Goal: Complete application form

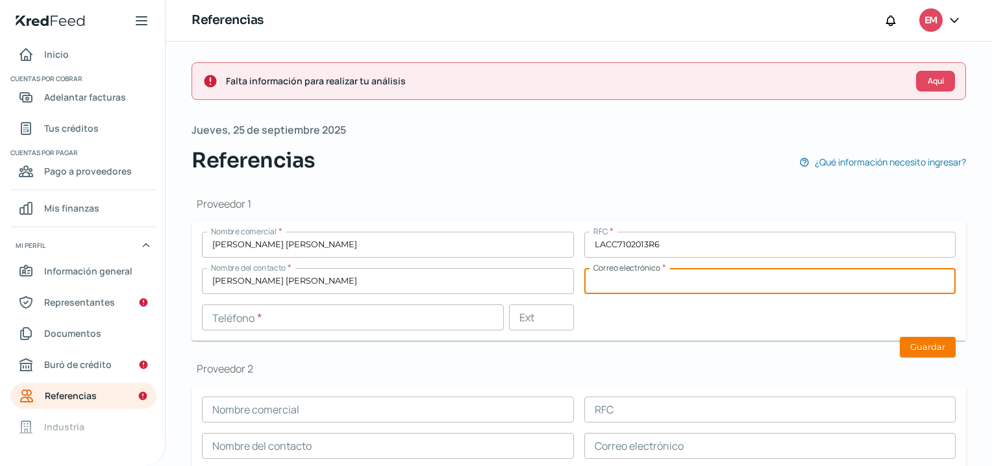
scroll to position [117, 0]
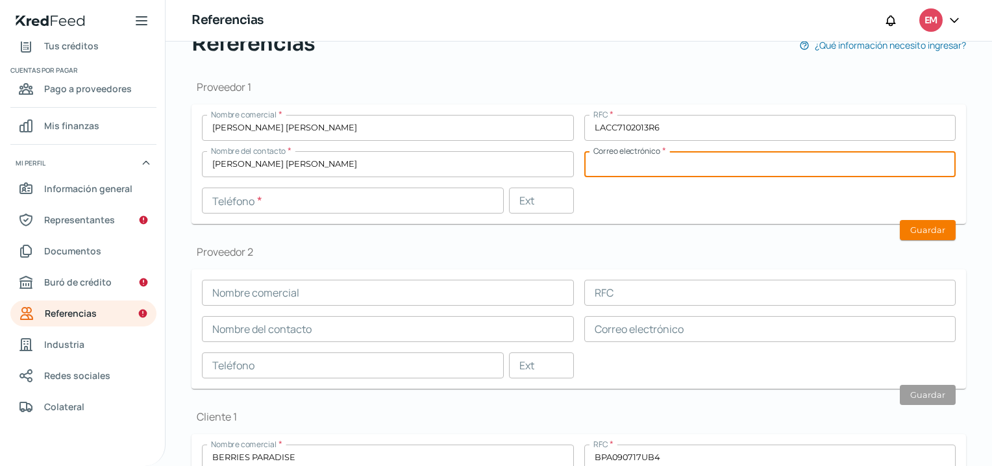
click at [336, 188] on input "text" at bounding box center [353, 201] width 302 height 26
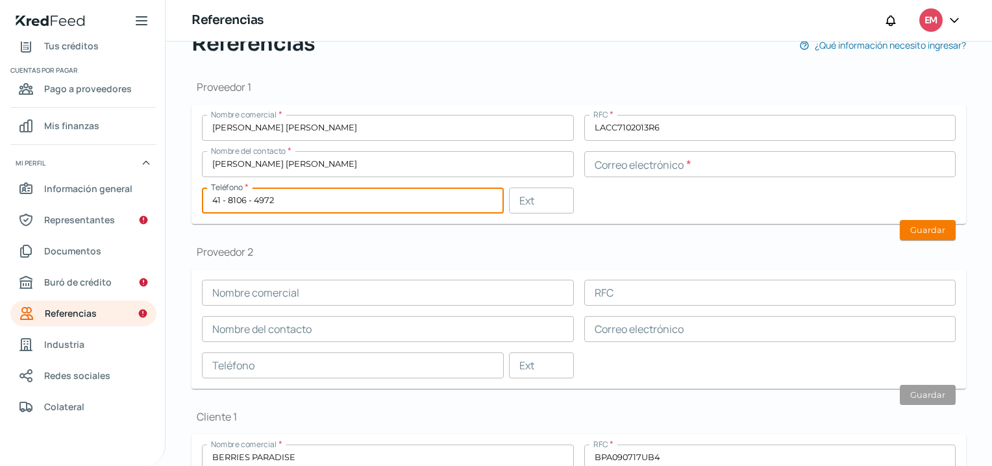
type input "41 - 8106 - 4972"
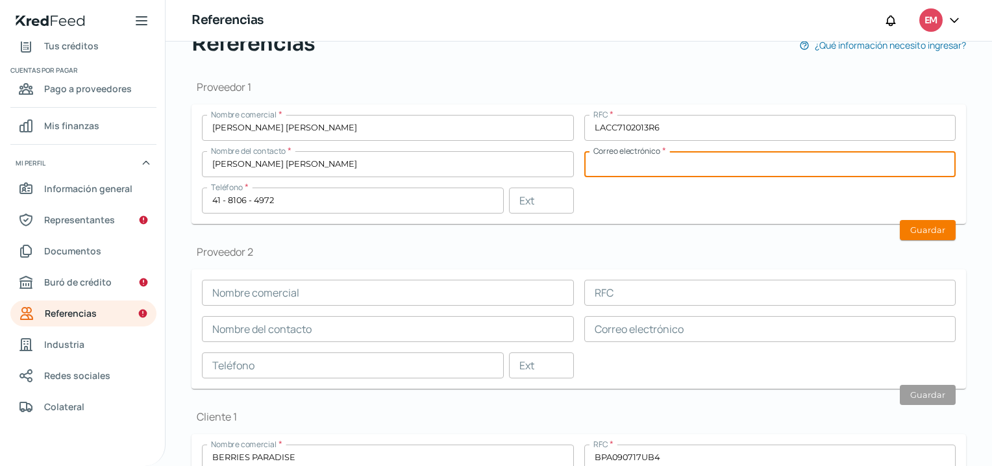
click at [709, 169] on input "text" at bounding box center [771, 164] width 372 height 26
paste input "[EMAIL_ADDRESS][DOMAIN_NAME]"
type input "[EMAIL_ADDRESS][DOMAIN_NAME]"
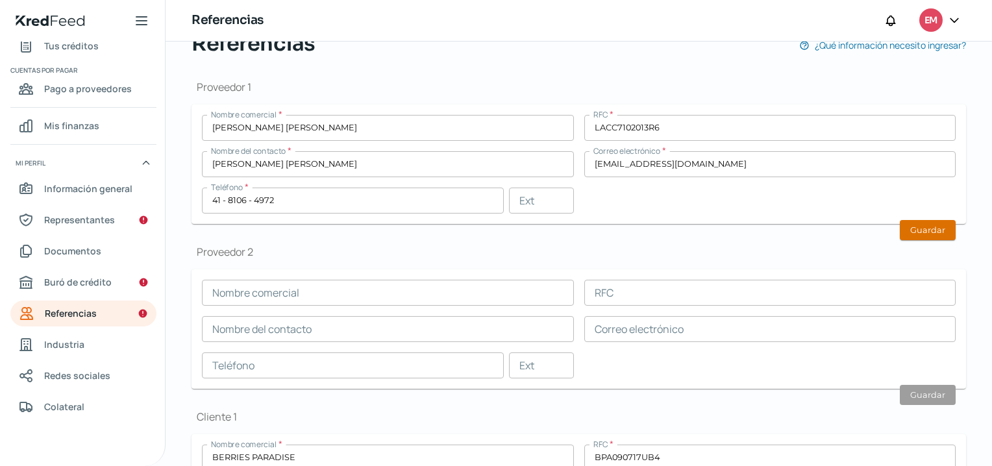
click at [931, 231] on button "Guardar" at bounding box center [928, 230] width 56 height 20
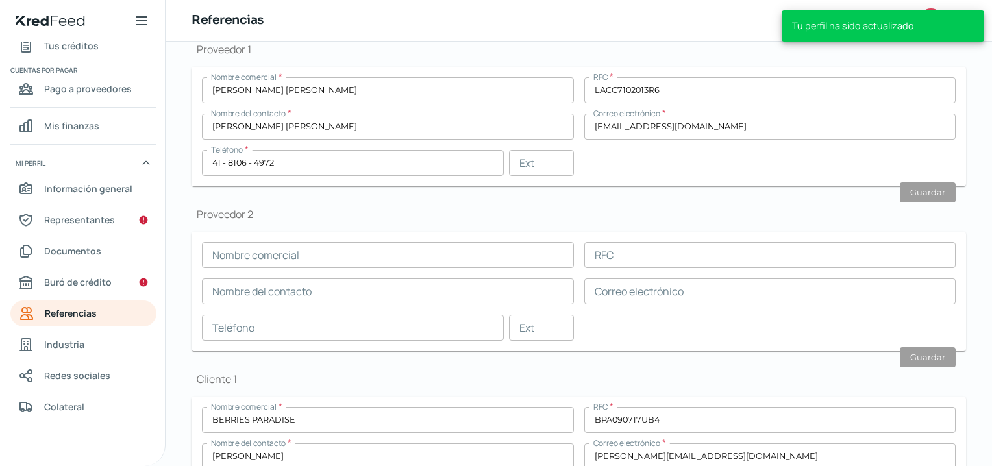
scroll to position [79, 0]
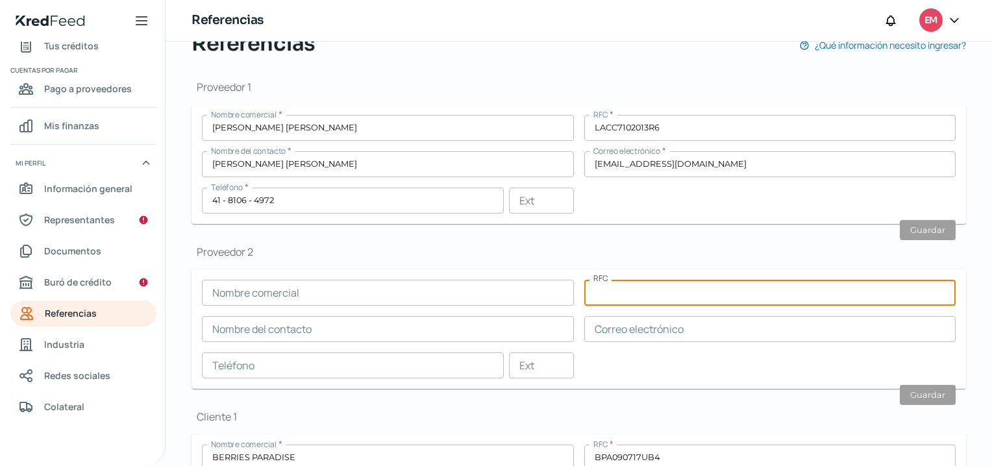
click at [643, 299] on input "text" at bounding box center [771, 293] width 372 height 26
paste input "DDH180712310"
type input "DDH180712310"
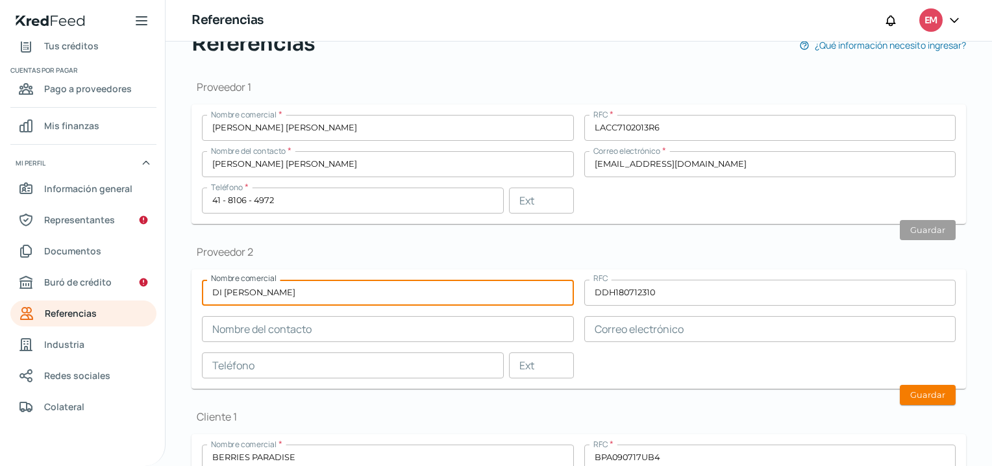
type input "DI [PERSON_NAME]"
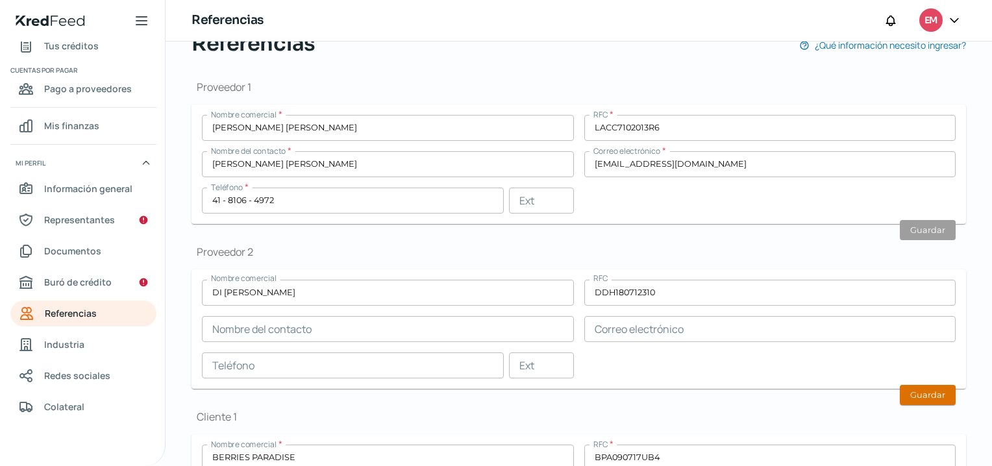
click at [922, 404] on button "Guardar" at bounding box center [928, 395] width 56 height 20
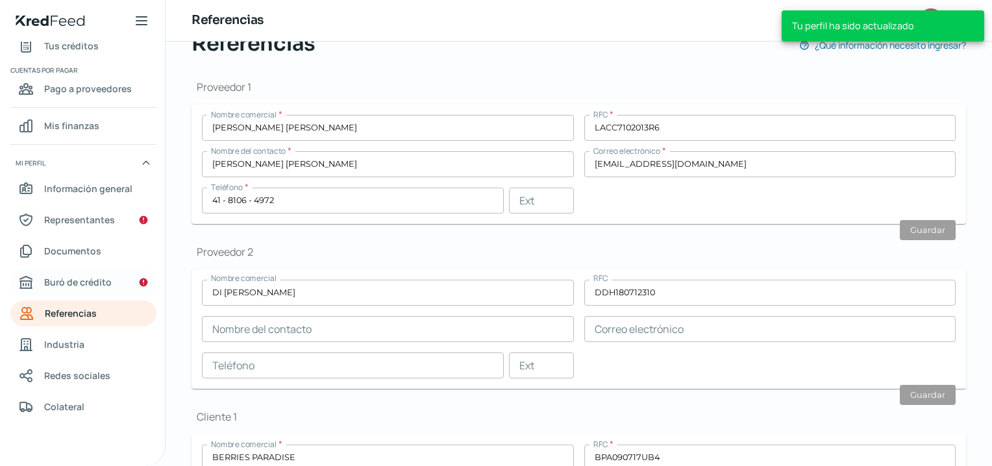
click at [82, 278] on span "Buró de crédito" at bounding box center [78, 282] width 68 height 16
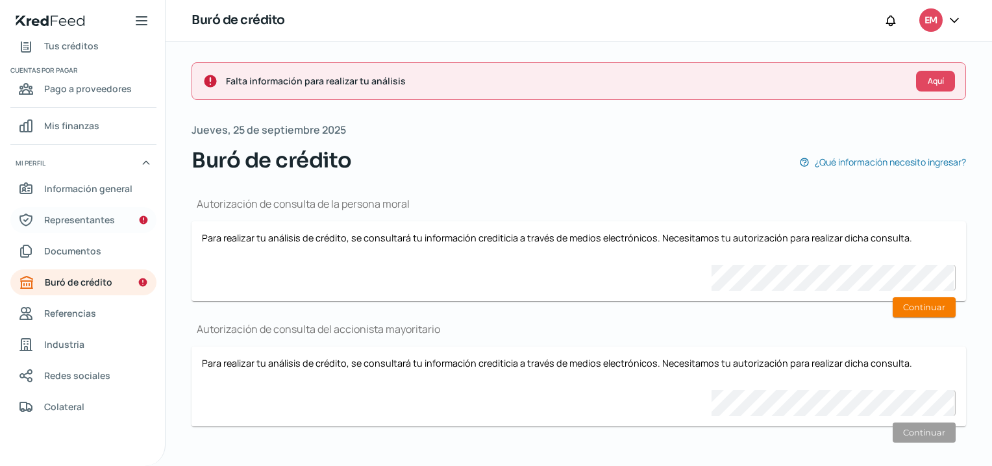
click at [94, 218] on span "Representantes" at bounding box center [79, 220] width 71 height 16
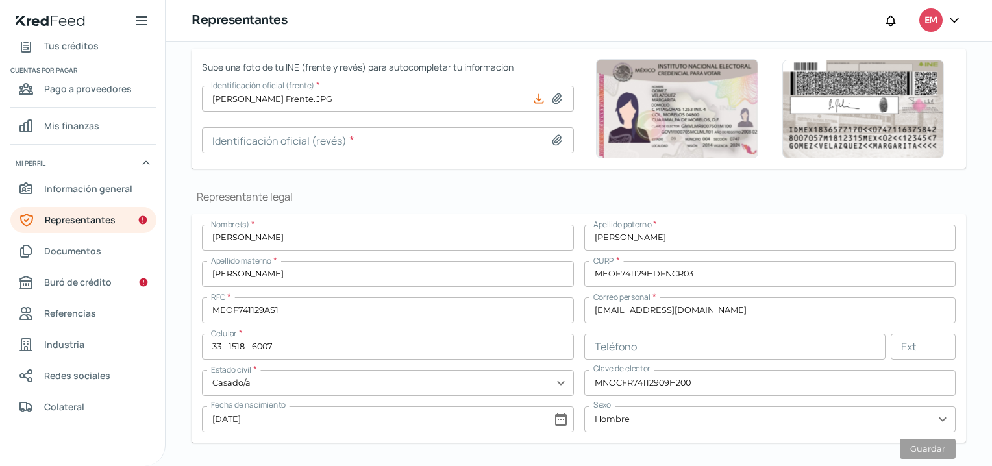
scroll to position [433, 0]
